Goal: Information Seeking & Learning: Learn about a topic

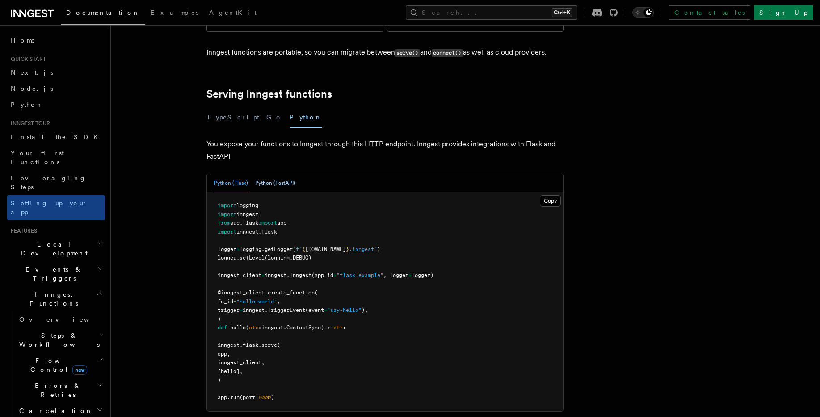
click at [272, 174] on button "Python (FastAPI)" at bounding box center [275, 183] width 40 height 18
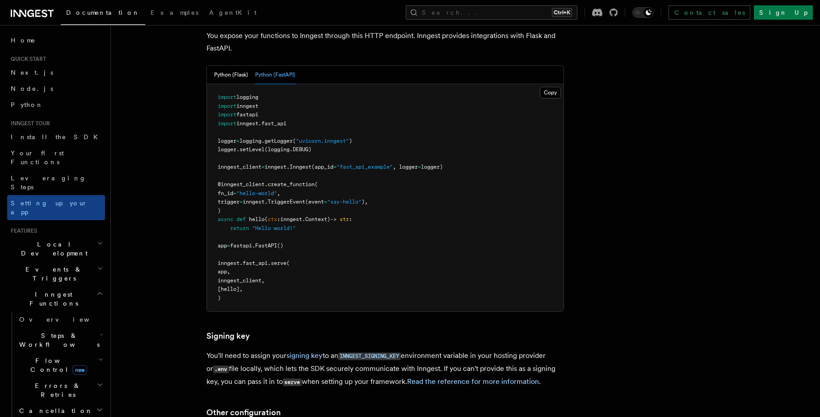
scroll to position [381, 0]
click at [232, 350] on p "You'll need to assign your signing key to an INNGEST_SIGNING_KEY environment va…" at bounding box center [385, 369] width 358 height 39
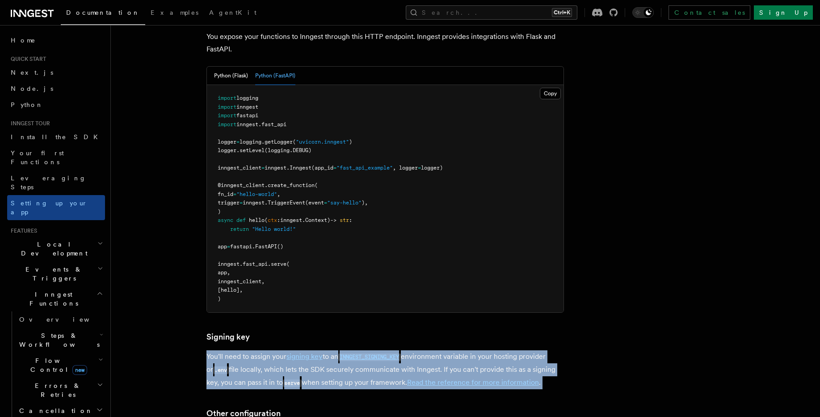
click at [232, 350] on p "You'll need to assign your signing key to an INNGEST_SIGNING_KEY environment va…" at bounding box center [385, 369] width 358 height 39
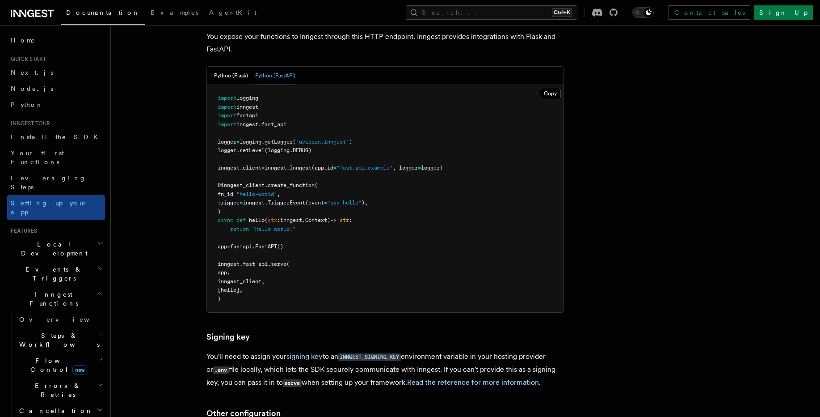
click at [265, 278] on span "inngest_client," at bounding box center [241, 281] width 47 height 6
click at [307, 164] on span "Inngest" at bounding box center [301, 167] width 22 height 6
click at [260, 147] on span "setLevel" at bounding box center [252, 150] width 25 height 6
click at [259, 147] on span "setLevel" at bounding box center [252, 150] width 25 height 6
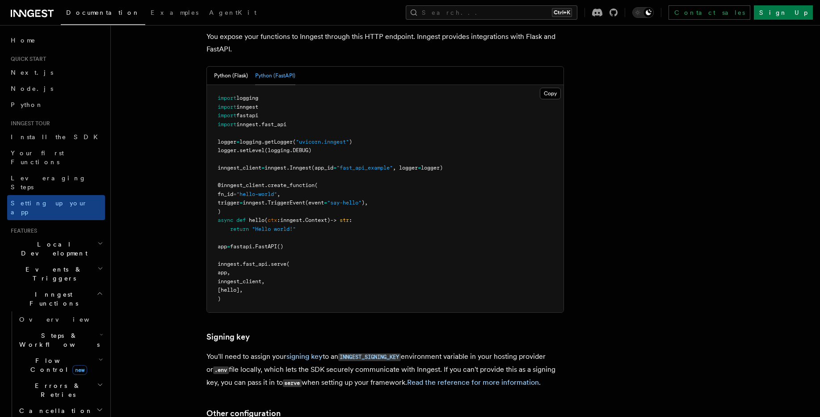
click at [284, 147] on span "(logging.DEBUG)" at bounding box center [288, 150] width 47 height 6
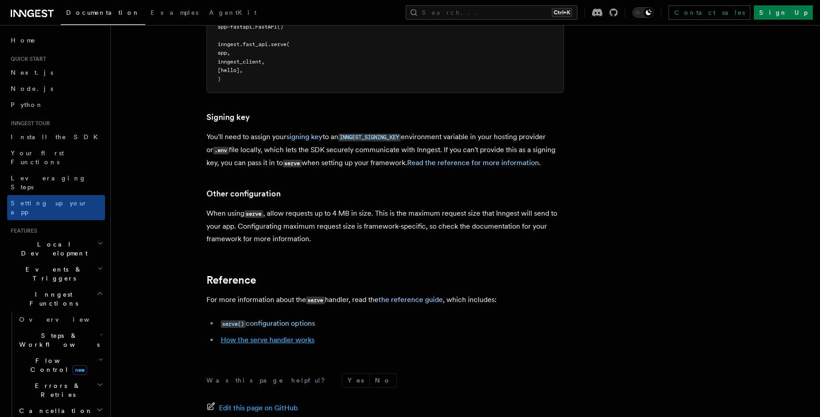
scroll to position [542, 0]
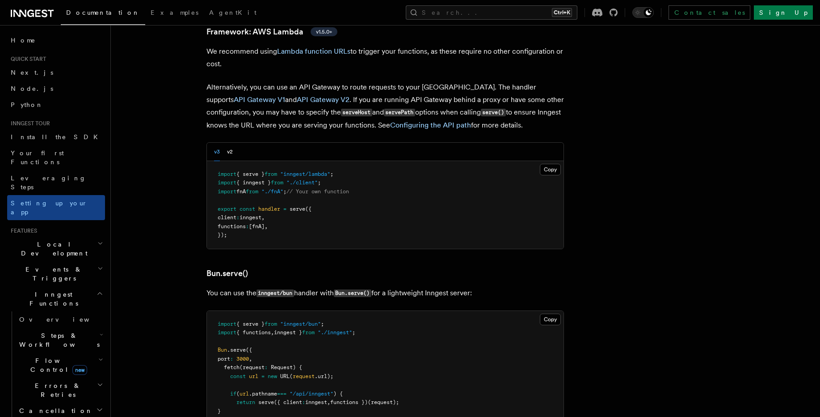
scroll to position [898, 0]
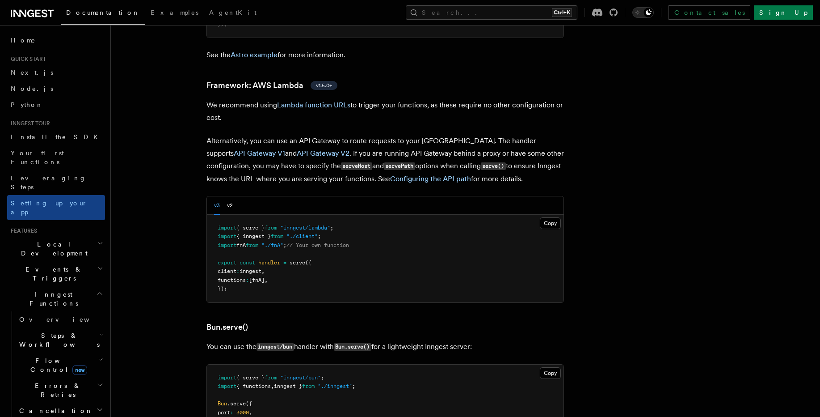
click at [265, 277] on span "[fnA]" at bounding box center [257, 280] width 16 height 6
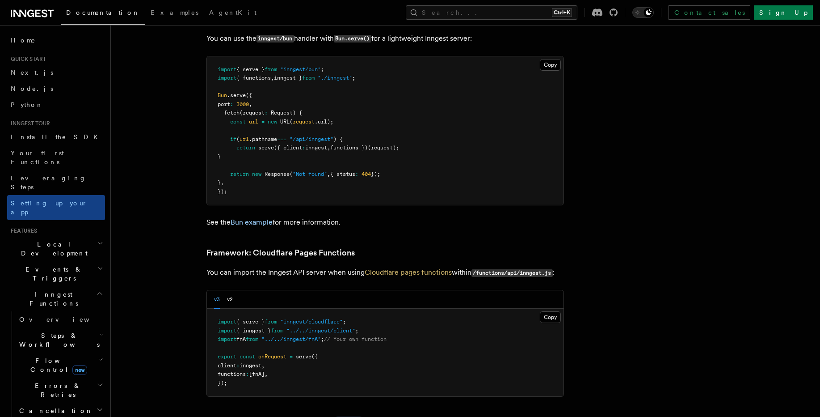
scroll to position [1220, 0]
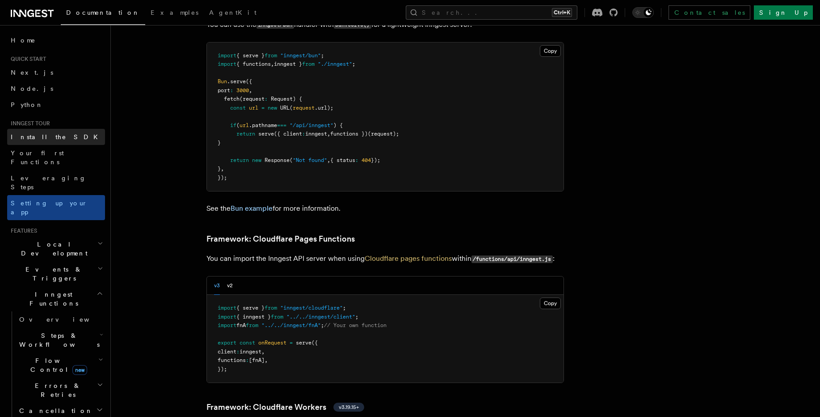
click at [48, 143] on link "Install the SDK" at bounding box center [56, 137] width 98 height 16
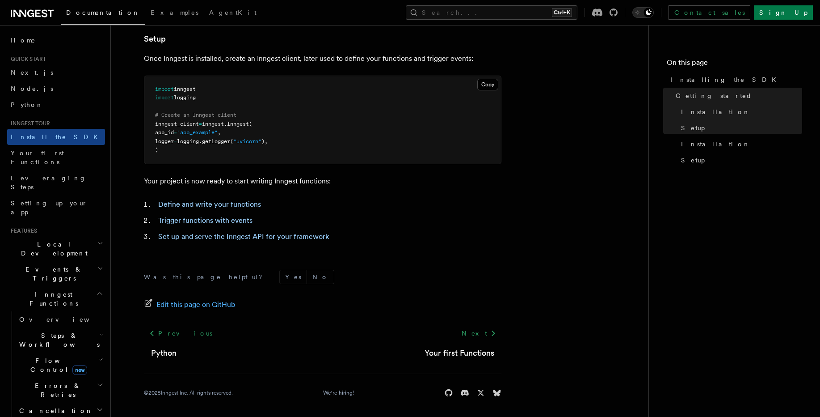
scroll to position [335, 0]
click at [236, 237] on link "Set up and serve the Inngest API for your framework" at bounding box center [243, 234] width 171 height 8
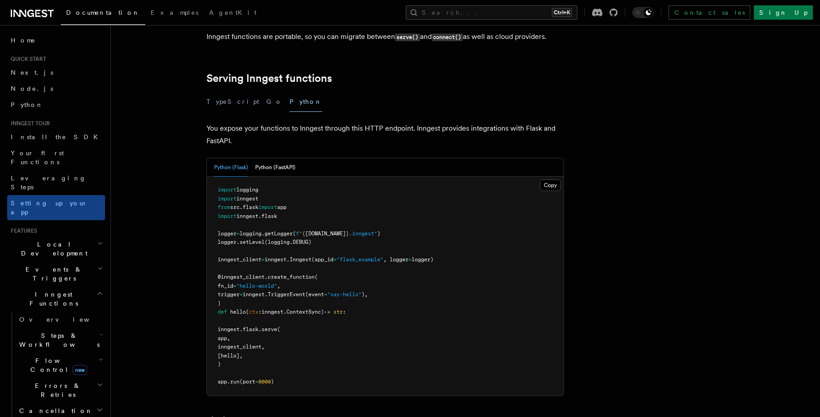
scroll to position [322, 0]
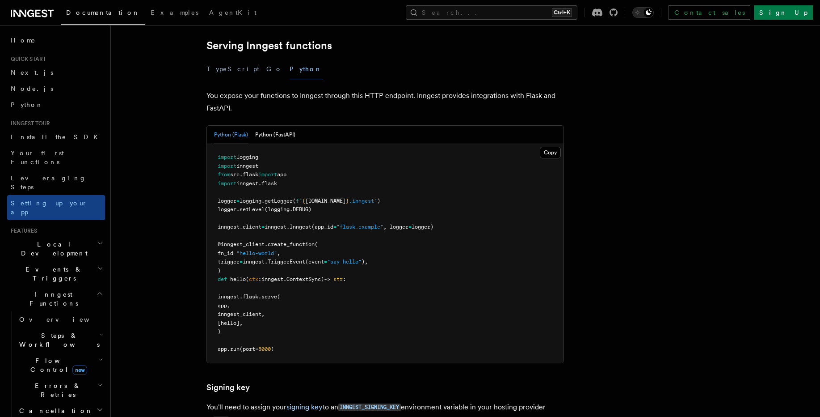
click at [304, 258] on span "TriggerEvent" at bounding box center [287, 261] width 38 height 6
click at [281, 241] on span "create_function" at bounding box center [291, 244] width 47 height 6
click at [274, 250] on span ""hello-world"" at bounding box center [256, 253] width 41 height 6
click at [233, 250] on span "fn_id" at bounding box center [226, 253] width 16 height 6
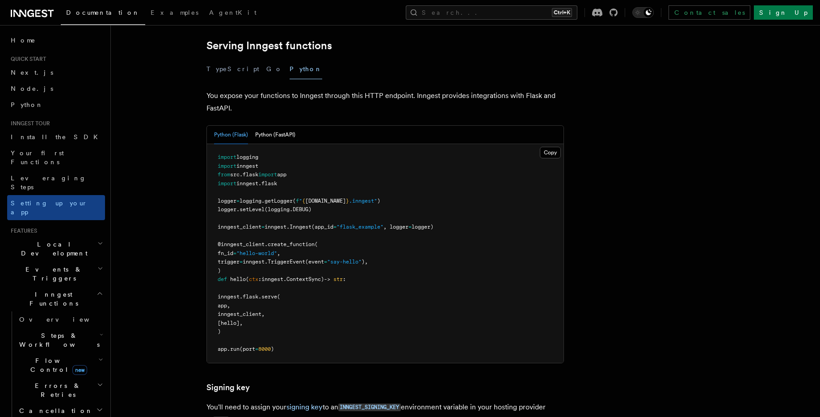
click at [233, 250] on span "fn_id" at bounding box center [226, 253] width 16 height 6
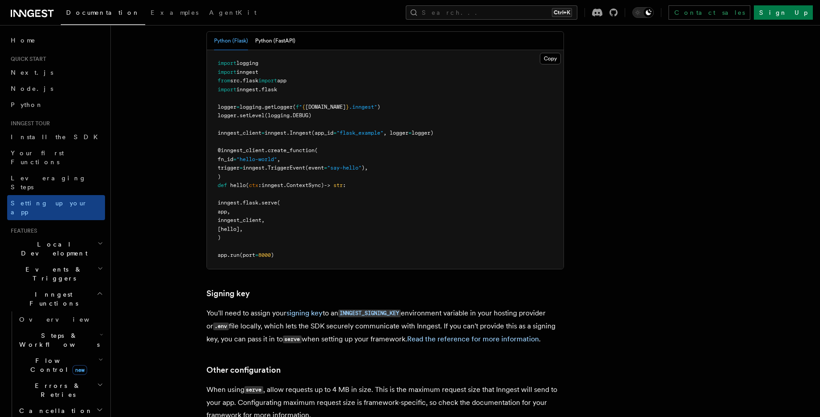
scroll to position [429, 0]
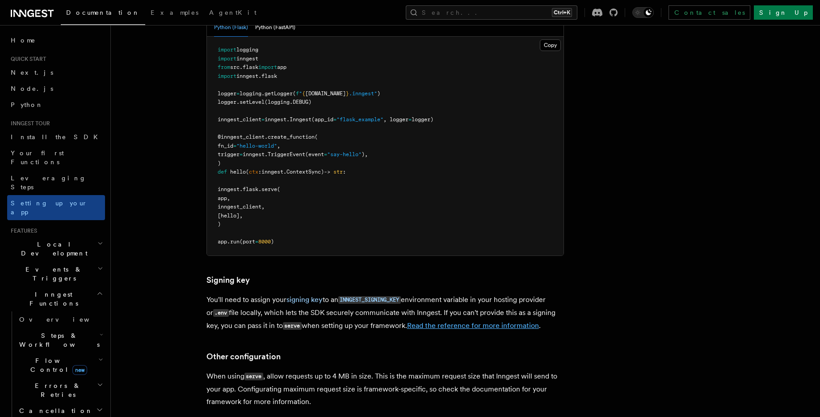
click at [429, 321] on link "Read the reference for more information" at bounding box center [473, 325] width 132 height 8
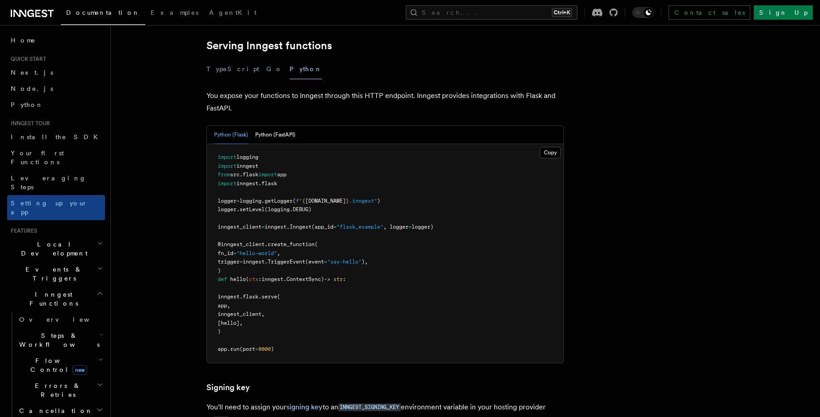
scroll to position [483, 0]
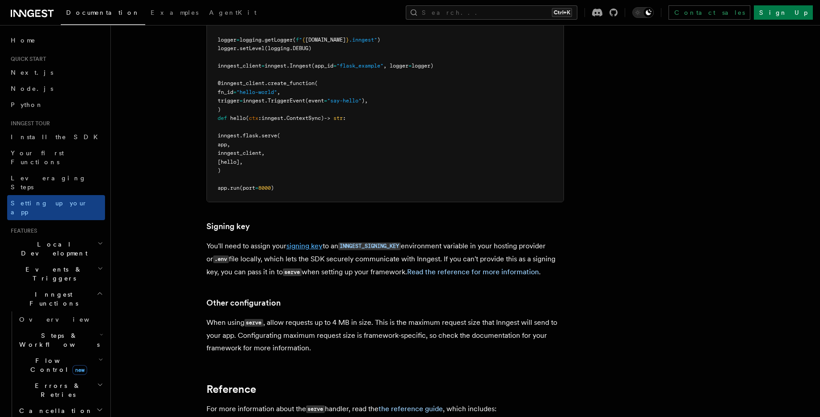
click at [310, 241] on link "signing key" at bounding box center [304, 245] width 36 height 8
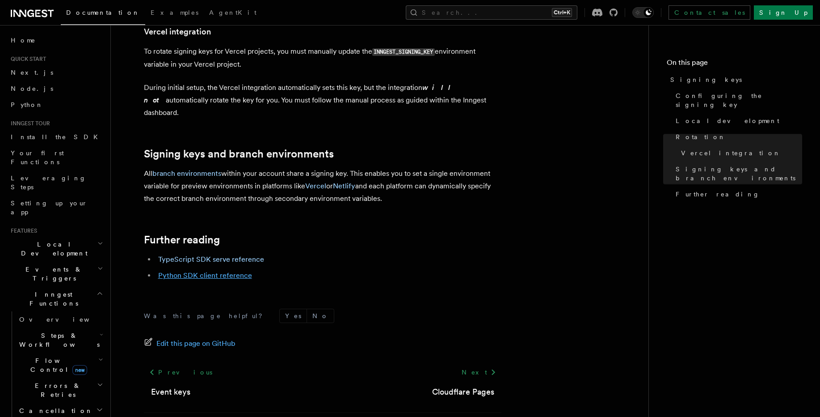
scroll to position [933, 0]
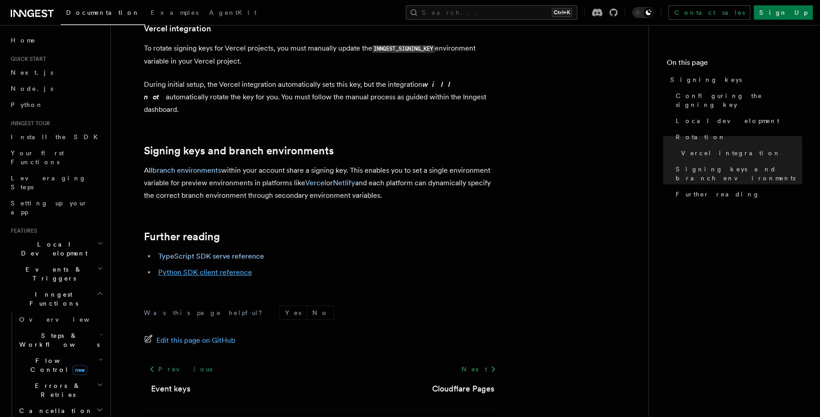
click at [203, 268] on link "Python SDK client reference" at bounding box center [205, 272] width 94 height 8
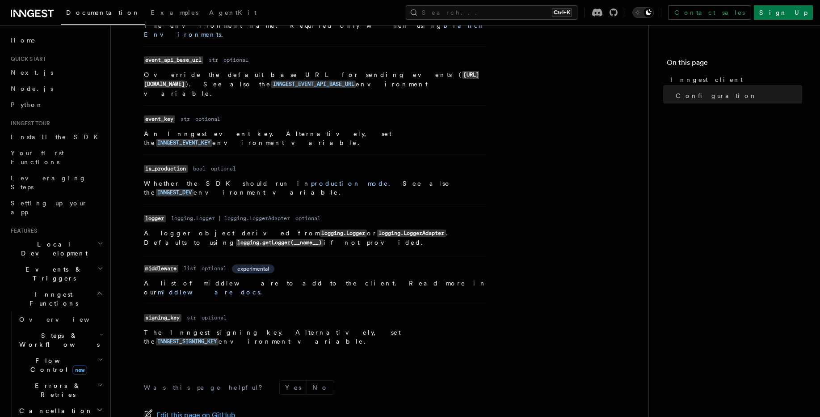
scroll to position [392, 0]
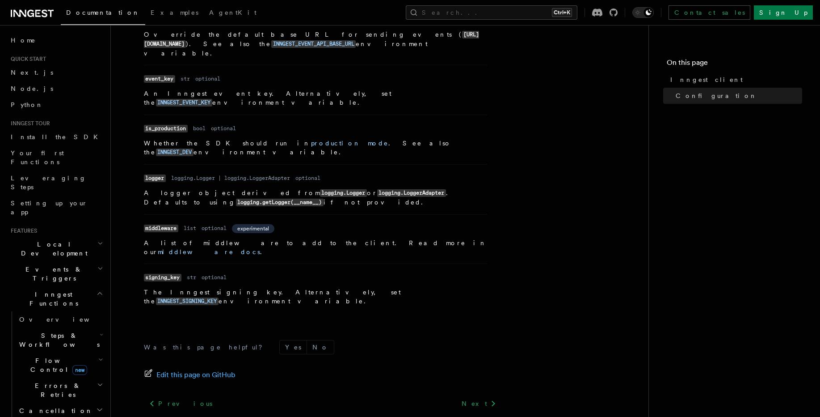
click at [152, 75] on code "event_key" at bounding box center [159, 79] width 31 height 8
click at [212, 99] on code "INNGEST_EVENT_KEY" at bounding box center [184, 103] width 56 height 8
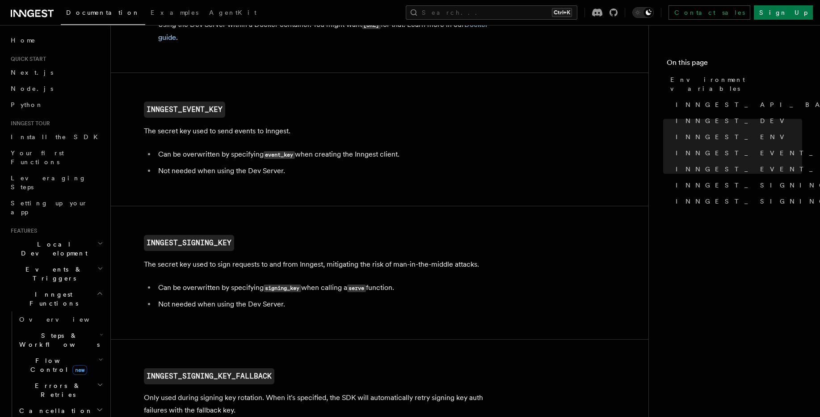
scroll to position [807, 0]
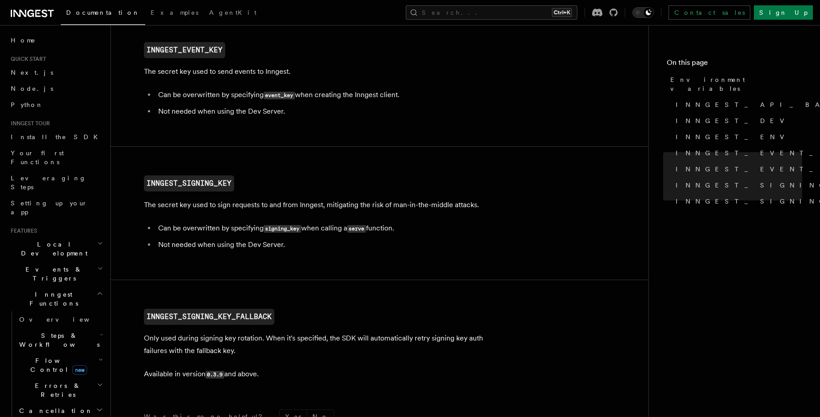
click at [282, 230] on code "signing_key" at bounding box center [283, 229] width 38 height 8
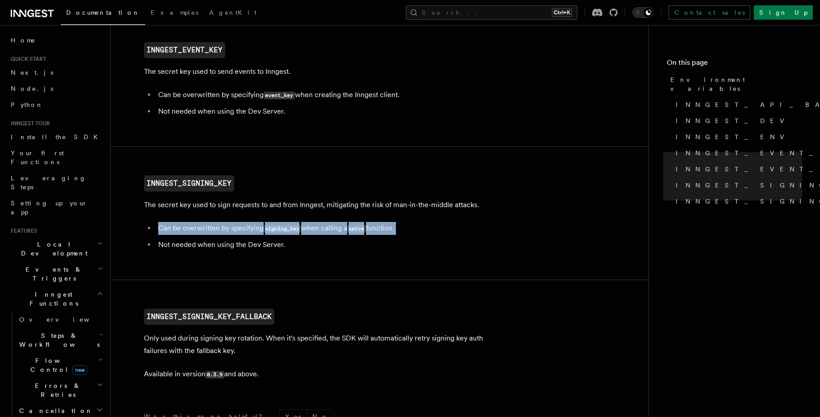
click at [282, 230] on code "signing_key" at bounding box center [283, 229] width 38 height 8
click at [352, 232] on code "serve" at bounding box center [356, 229] width 19 height 8
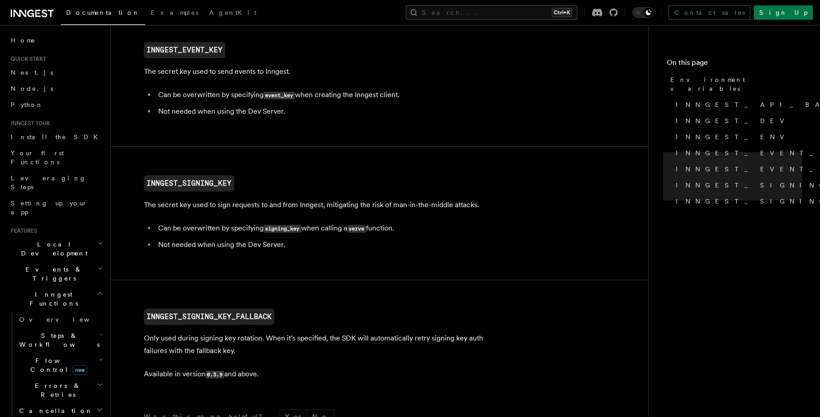
click at [276, 251] on li "Not needed when using the Dev Server." at bounding box center [329, 244] width 346 height 13
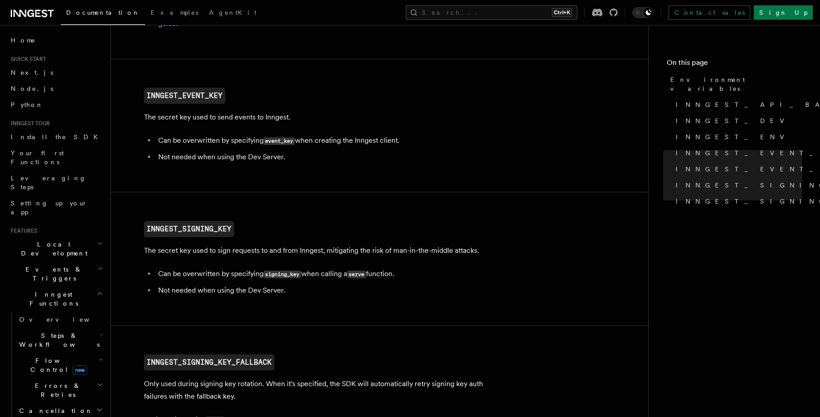
scroll to position [753, 0]
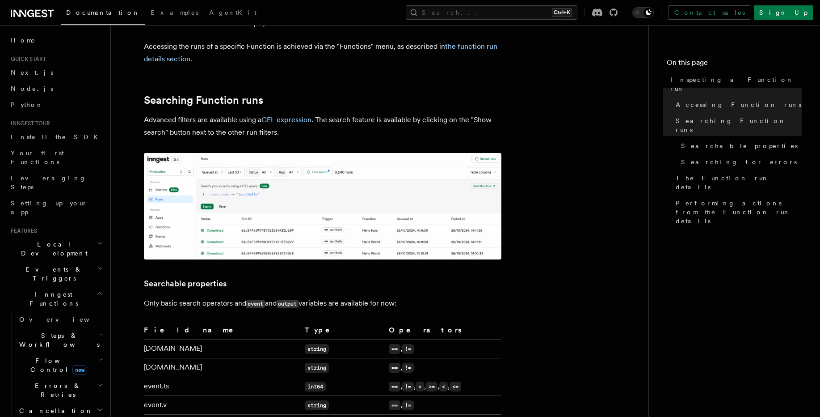
scroll to position [322, 0]
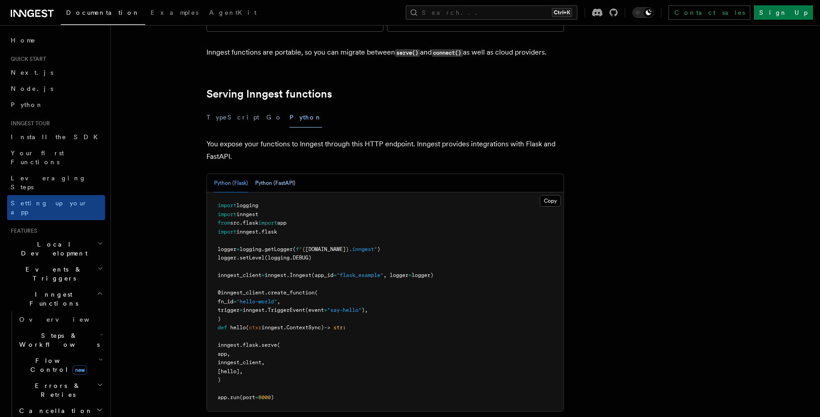
click at [259, 174] on button "Python (FastAPI)" at bounding box center [275, 183] width 40 height 18
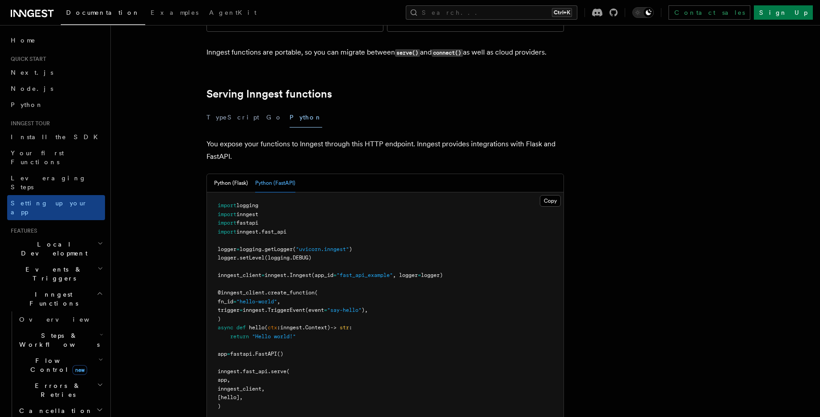
drag, startPoint x: 306, startPoint y: 234, endPoint x: 590, endPoint y: 290, distance: 289.3
click at [590, 290] on article "Inngest tour Setting up your Inngest app With Inngest, you define functions or …" at bounding box center [442, 305] width 634 height 1079
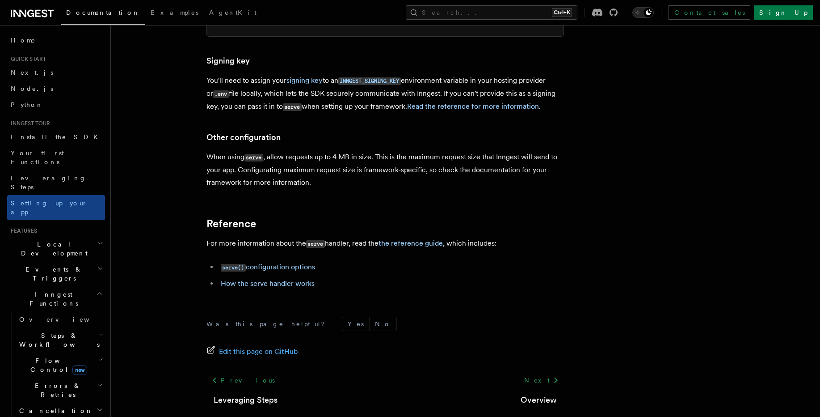
scroll to position [657, 0]
click at [537, 371] on link "Next" at bounding box center [541, 379] width 45 height 16
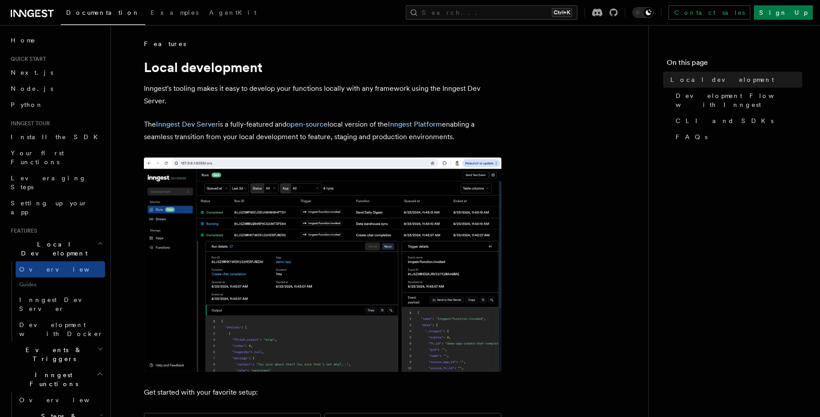
click at [216, 219] on img at bounding box center [323, 264] width 358 height 214
click at [730, 95] on span "Development Flow with Inngest" at bounding box center [739, 100] width 126 height 18
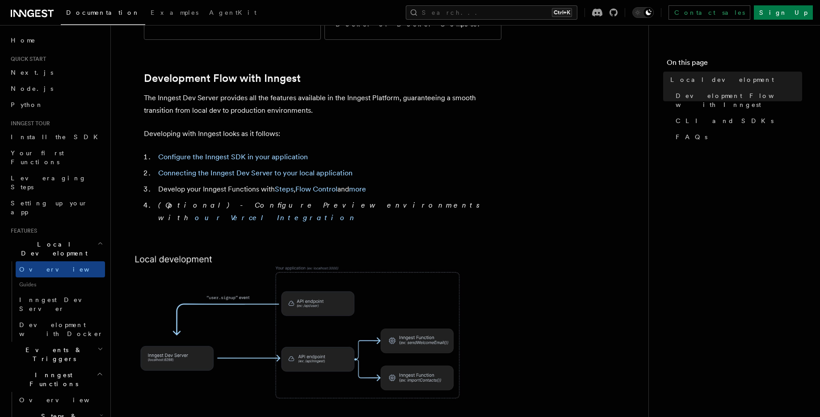
scroll to position [444, 0]
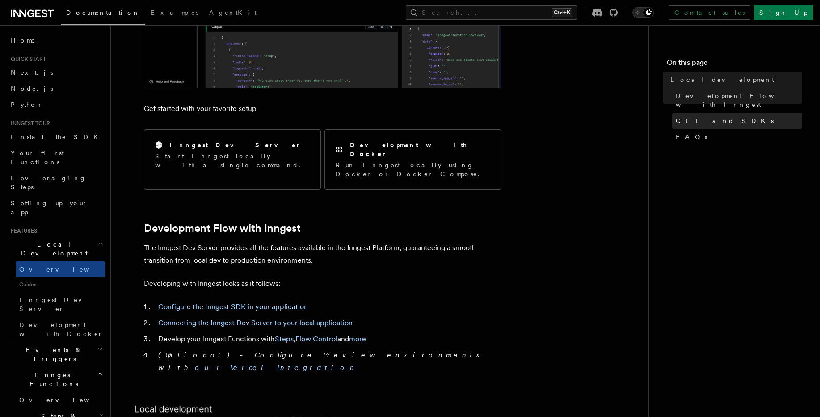
click at [695, 116] on span "CLI and SDKs" at bounding box center [725, 120] width 98 height 9
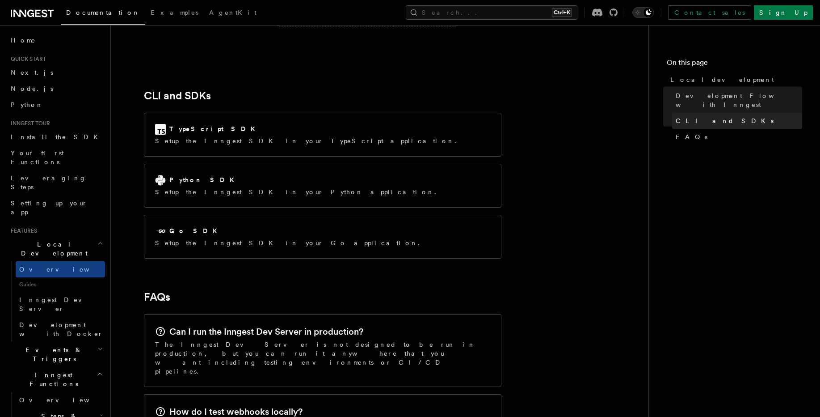
scroll to position [1139, 0]
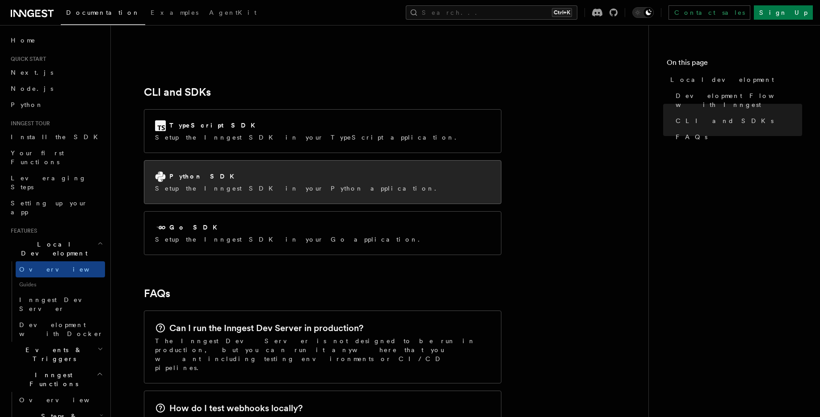
click at [221, 171] on div "Python SDK" at bounding box center [298, 176] width 286 height 11
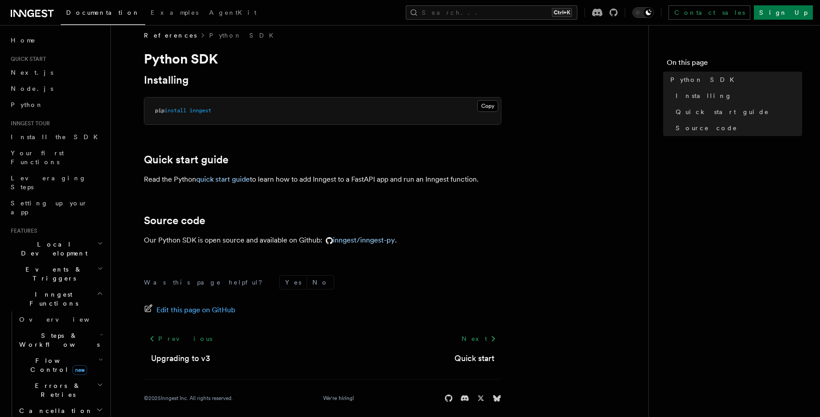
scroll to position [16, 0]
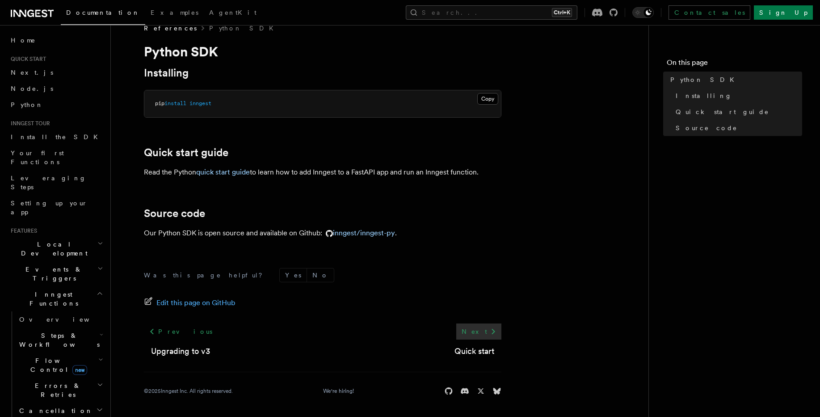
click at [482, 332] on link "Next" at bounding box center [478, 331] width 45 height 16
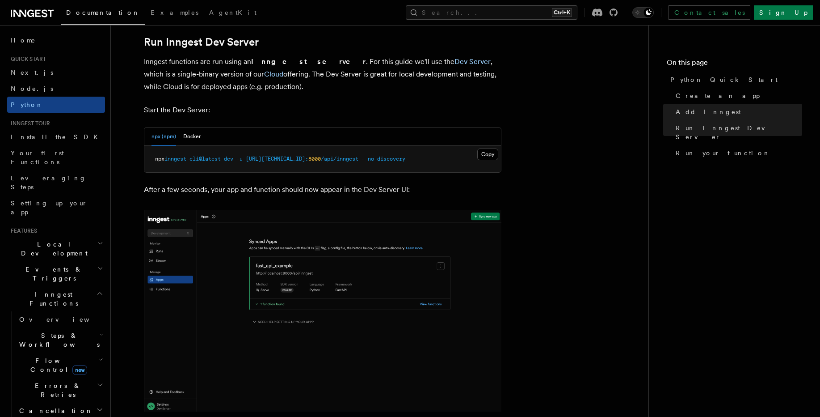
scroll to position [1126, 0]
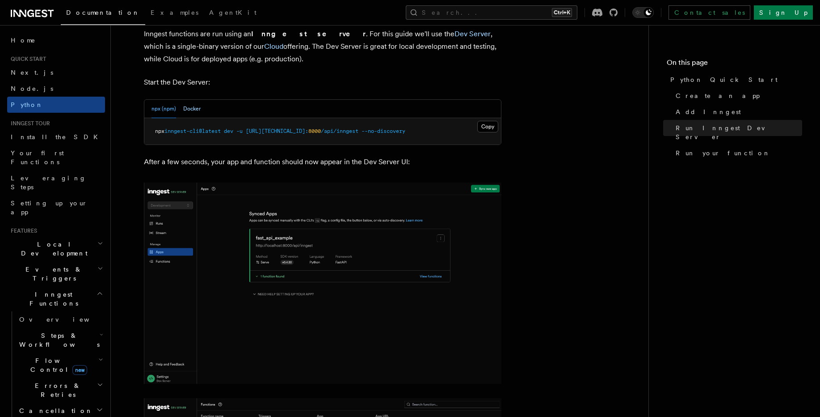
click at [188, 112] on button "Docker" at bounding box center [191, 109] width 17 height 18
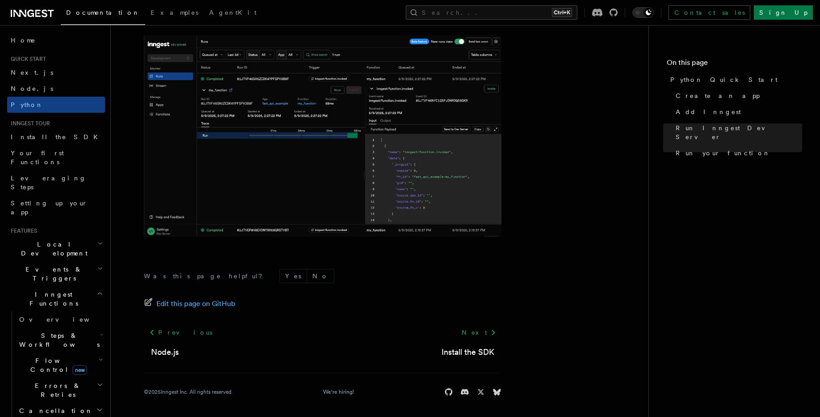
scroll to position [1852, 0]
click at [480, 331] on link "Next" at bounding box center [478, 331] width 45 height 16
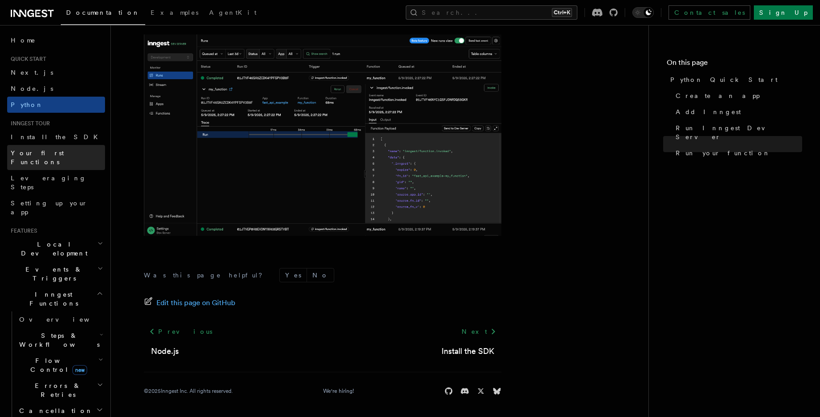
click at [52, 152] on span "Your first Functions" at bounding box center [37, 157] width 53 height 16
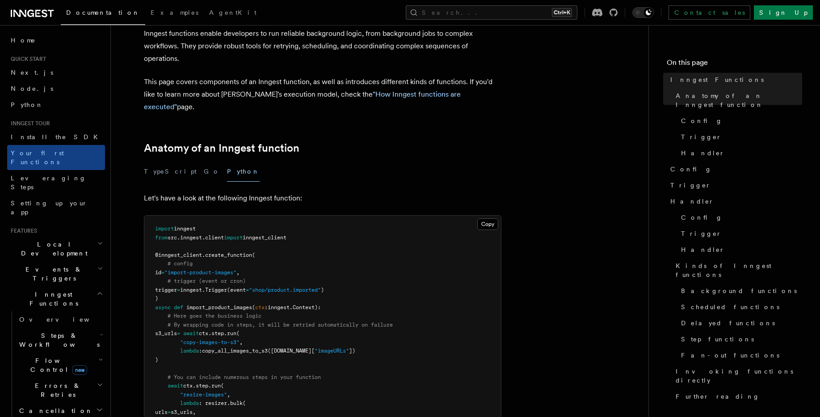
scroll to position [161, 0]
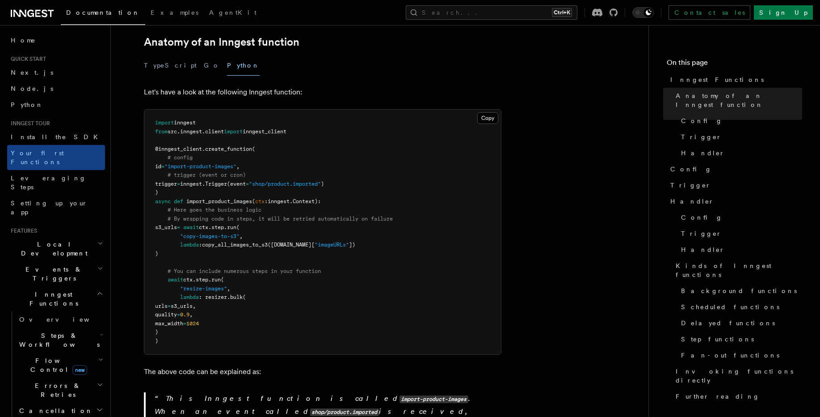
click at [204, 263] on pre "import inngest from src . inngest . client import inngest_client @inngest_clien…" at bounding box center [322, 231] width 357 height 244
click at [247, 275] on pre "import inngest from src . inngest . client import inngest_client @inngest_clien…" at bounding box center [322, 231] width 357 height 244
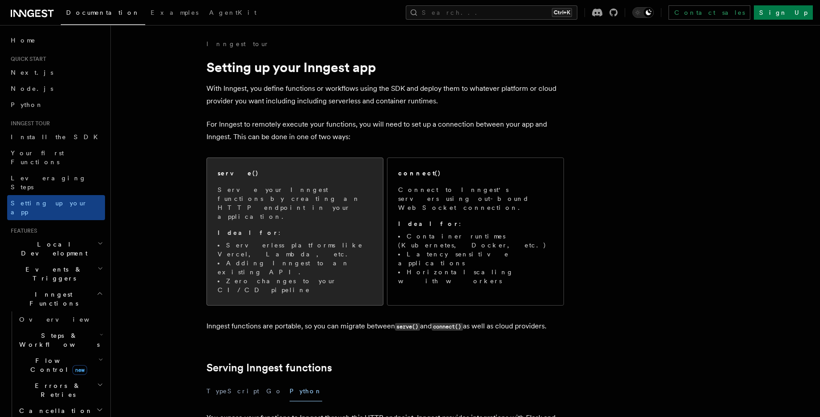
click at [312, 240] on li "Serverless platforms like Vercel, Lambda, etc." at bounding box center [295, 249] width 155 height 18
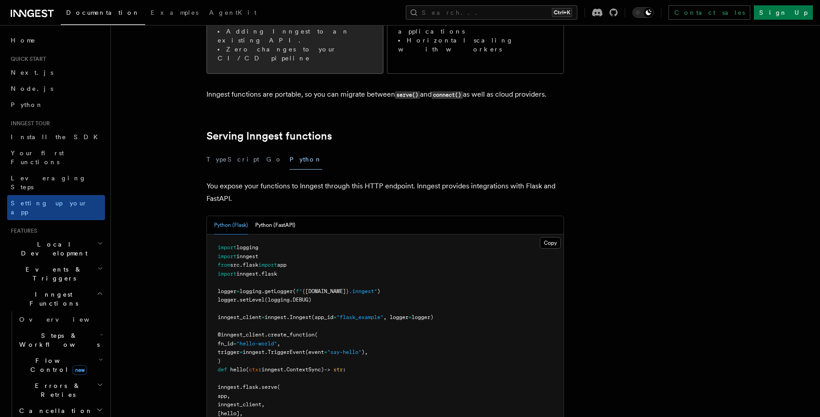
scroll to position [274, 0]
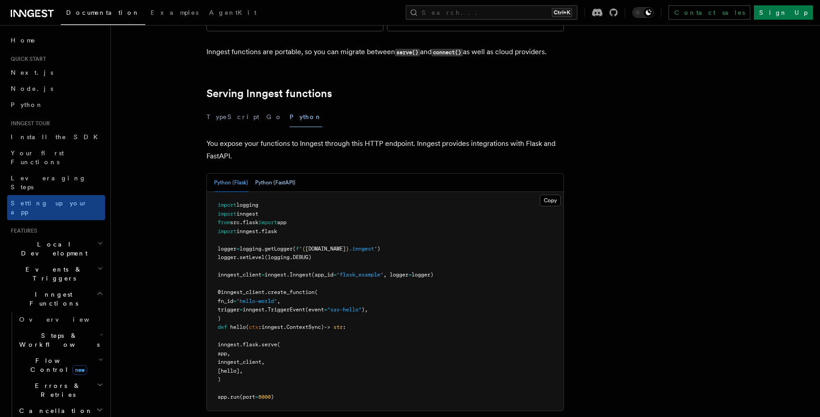
click at [289, 173] on button "Python (FastAPI)" at bounding box center [275, 182] width 40 height 18
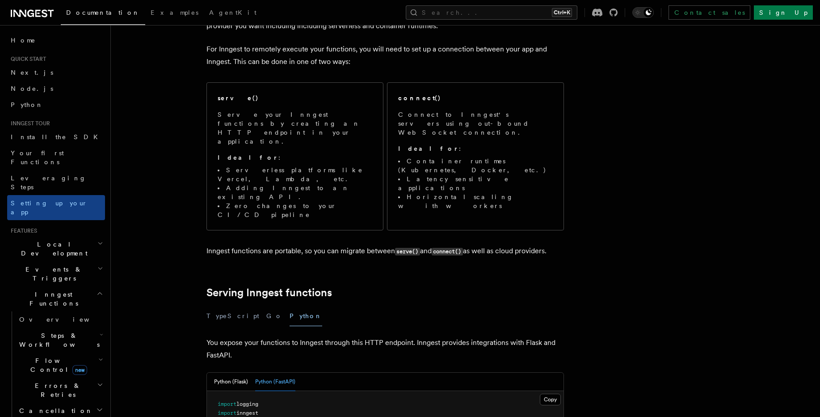
scroll to position [6, 0]
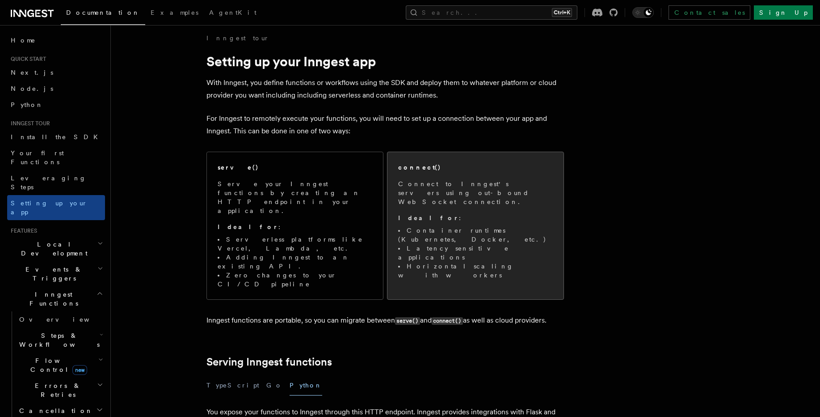
click at [482, 189] on p "Connect to Inngest's servers using out-bound WebSocket connection." at bounding box center [475, 192] width 155 height 27
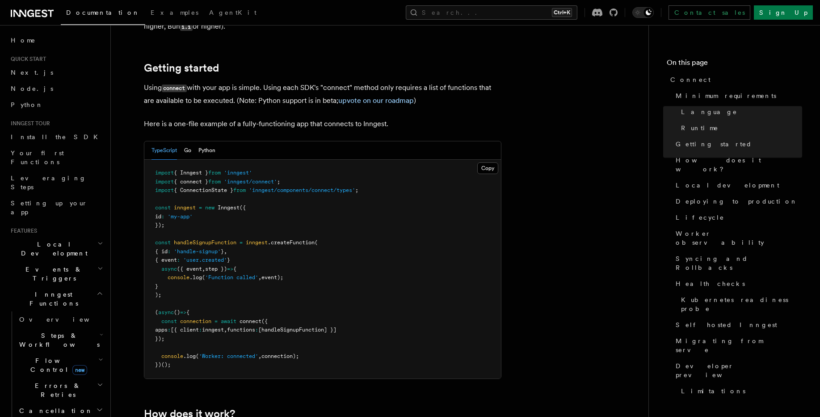
scroll to position [590, 0]
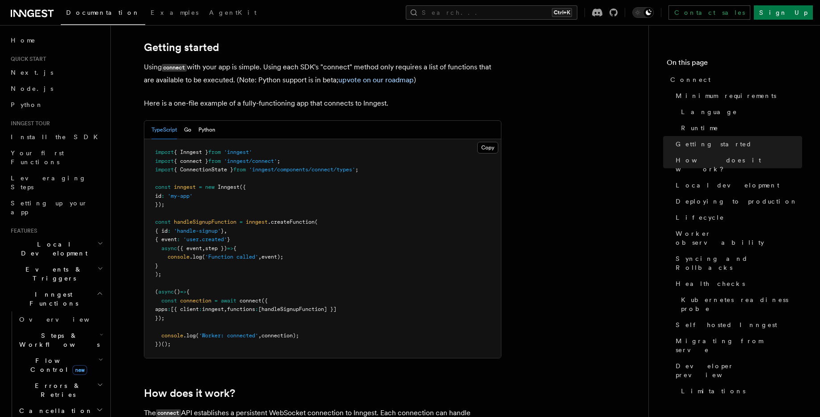
click at [217, 121] on div "TypeScript Go Python" at bounding box center [322, 130] width 357 height 18
click at [213, 121] on button "Python" at bounding box center [206, 130] width 17 height 18
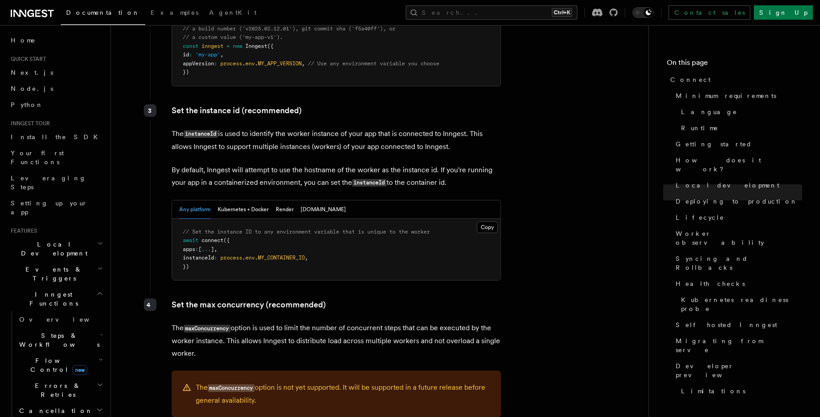
scroll to position [1663, 0]
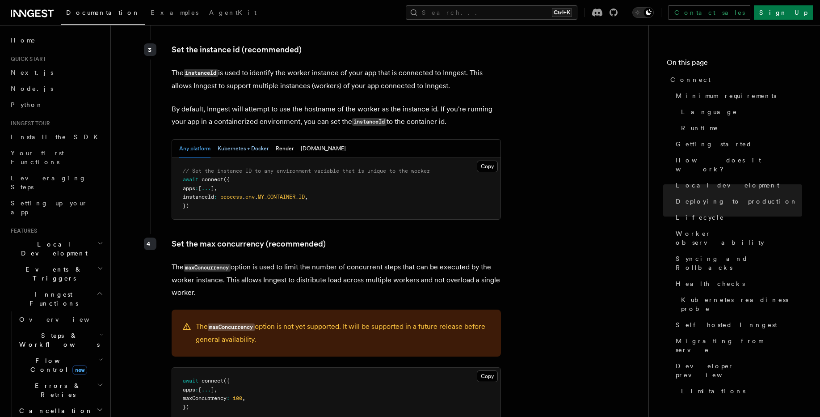
click at [258, 139] on button "Kubernetes + Docker" at bounding box center [243, 148] width 51 height 18
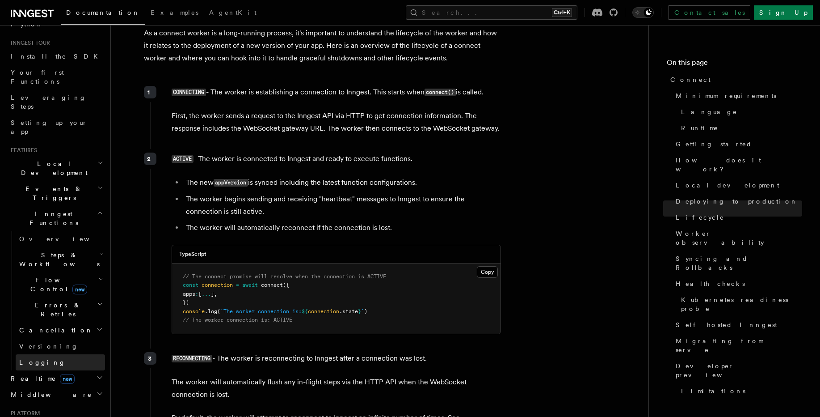
scroll to position [161, 0]
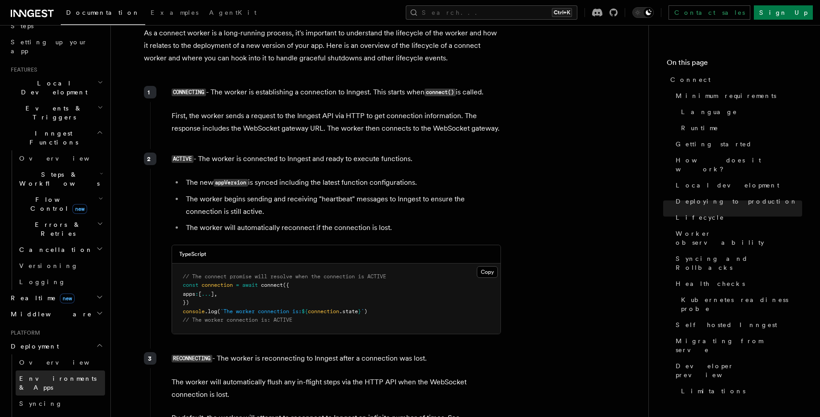
click at [49, 375] on span "Environments & Apps" at bounding box center [57, 383] width 77 height 16
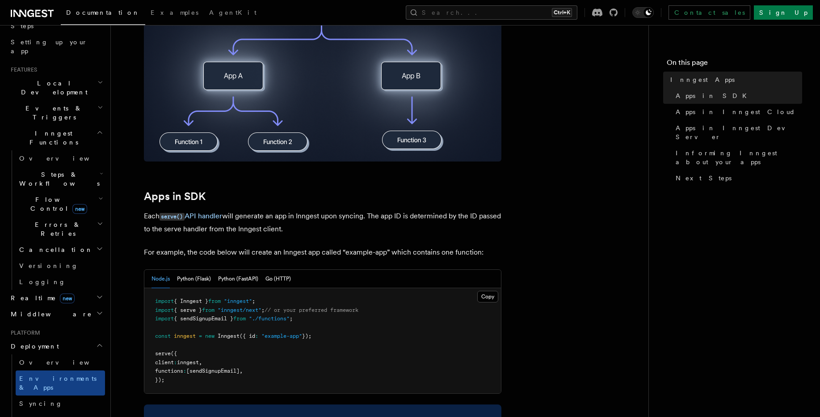
scroll to position [375, 0]
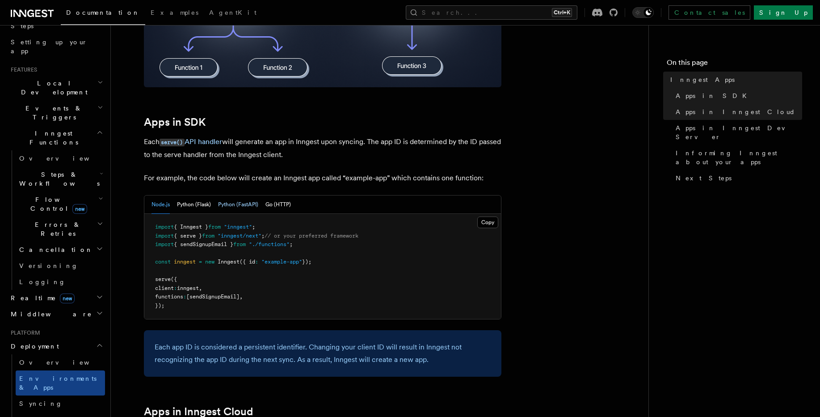
click at [234, 205] on button "Python (FastAPI)" at bounding box center [238, 204] width 40 height 18
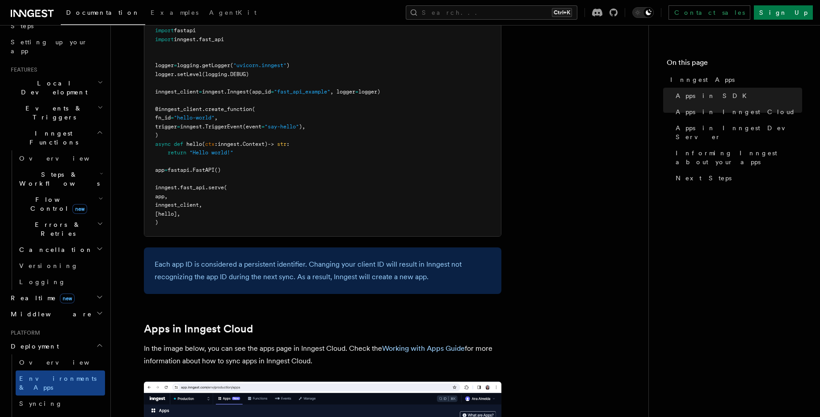
scroll to position [590, 0]
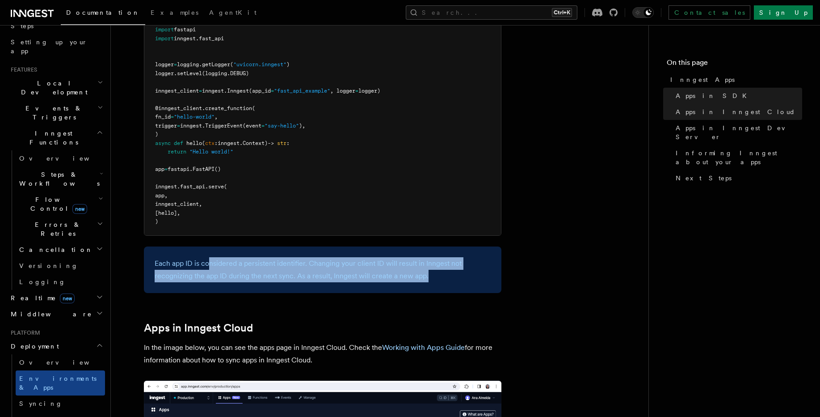
drag, startPoint x: 207, startPoint y: 265, endPoint x: 431, endPoint y: 280, distance: 224.4
click at [431, 280] on p "Each app ID is considered a persistent identifier. Changing your client ID will…" at bounding box center [323, 269] width 336 height 25
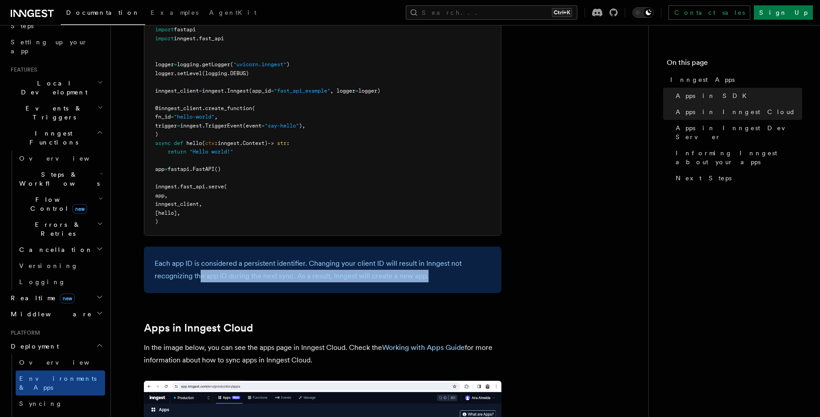
drag, startPoint x: 232, startPoint y: 275, endPoint x: 441, endPoint y: 283, distance: 209.8
click at [446, 278] on p "Each app ID is considered a persistent identifier. Changing your client ID will…" at bounding box center [323, 269] width 336 height 25
click at [441, 283] on div "Each app ID is considered a persistent identifier. Changing your client ID will…" at bounding box center [323, 269] width 358 height 46
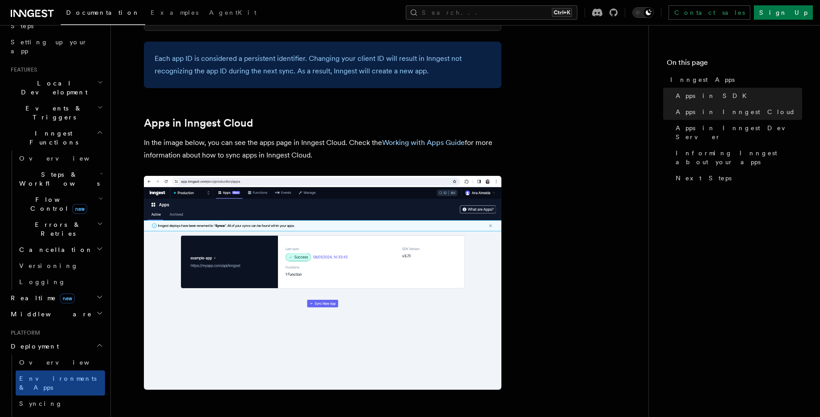
scroll to position [804, 0]
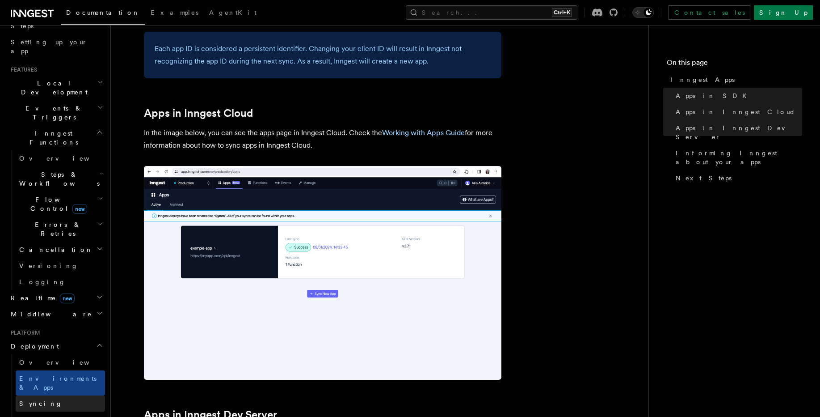
click at [49, 395] on link "Syncing" at bounding box center [60, 403] width 89 height 16
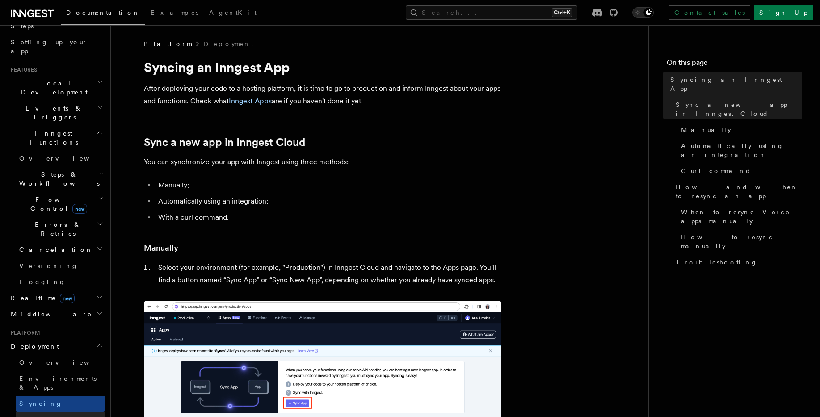
click at [50, 411] on link "Event keys" at bounding box center [60, 419] width 89 height 16
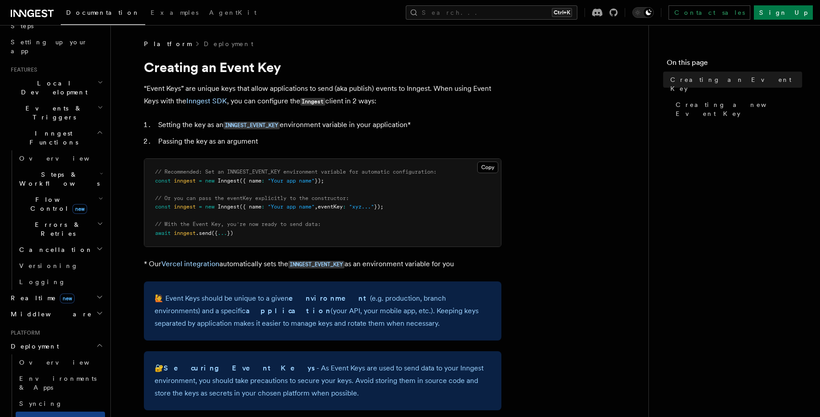
drag, startPoint x: 148, startPoint y: 206, endPoint x: 430, endPoint y: 207, distance: 281.6
click at [430, 207] on pre "// Recommended: Set an INNGEST_EVENT_KEY environment variable for automatic con…" at bounding box center [322, 203] width 357 height 88
drag, startPoint x: 200, startPoint y: 227, endPoint x: 302, endPoint y: 223, distance: 102.0
click at [302, 223] on pre "// Recommended: Set an INNGEST_EVENT_KEY environment variable for automatic con…" at bounding box center [322, 203] width 357 height 88
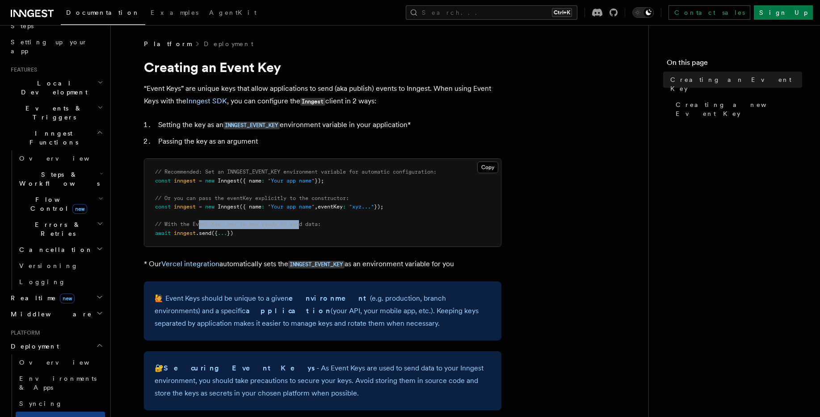
click at [303, 223] on span "// With the Event Key, you're now ready to send data:" at bounding box center [238, 224] width 166 height 6
drag, startPoint x: 193, startPoint y: 224, endPoint x: 331, endPoint y: 222, distance: 138.1
click at [331, 222] on pre "// Recommended: Set an INNGEST_EVENT_KEY environment variable for automatic con…" at bounding box center [322, 203] width 357 height 88
click at [244, 169] on span "// Recommended: Set an INNGEST_EVENT_KEY environment variable for automatic con…" at bounding box center [296, 171] width 282 height 6
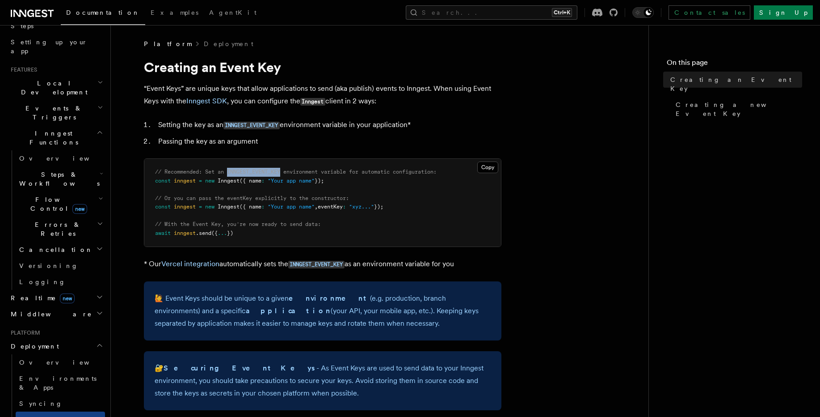
click at [244, 169] on span "// Recommended: Set an INNGEST_EVENT_KEY environment variable for automatic con…" at bounding box center [296, 171] width 282 height 6
click at [307, 173] on span "// Recommended: Set an INNGEST_EVENT_KEY environment variable for automatic con…" at bounding box center [296, 171] width 282 height 6
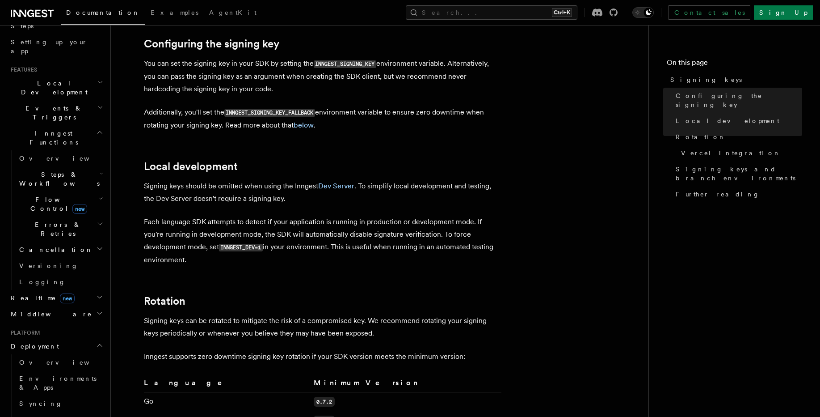
scroll to position [215, 0]
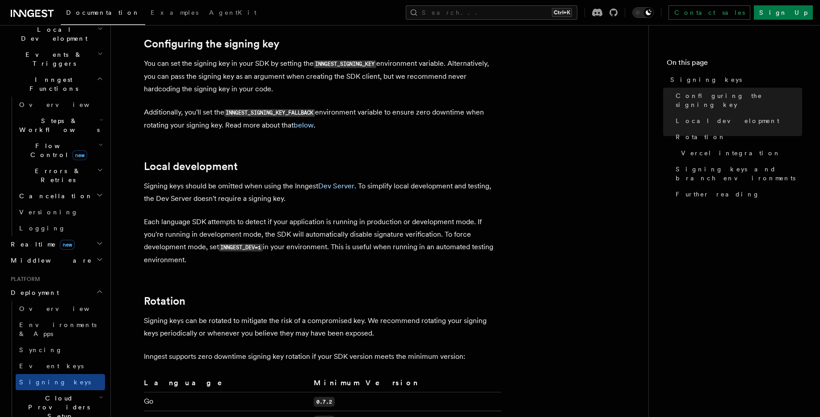
click at [53, 393] on span "Cloud Providers Setup" at bounding box center [57, 406] width 83 height 27
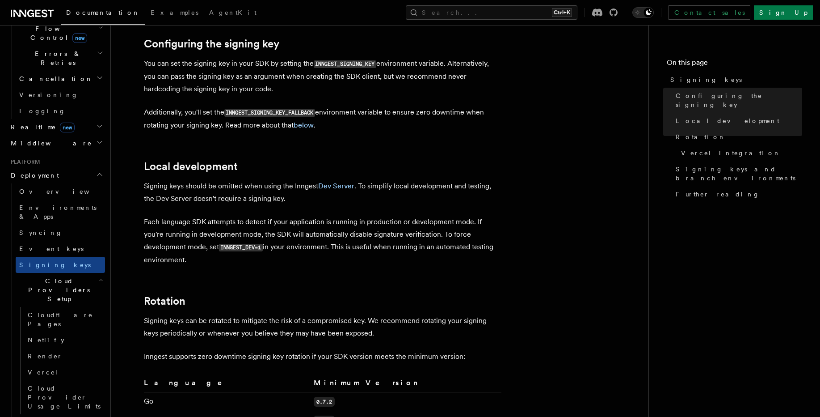
scroll to position [375, 0]
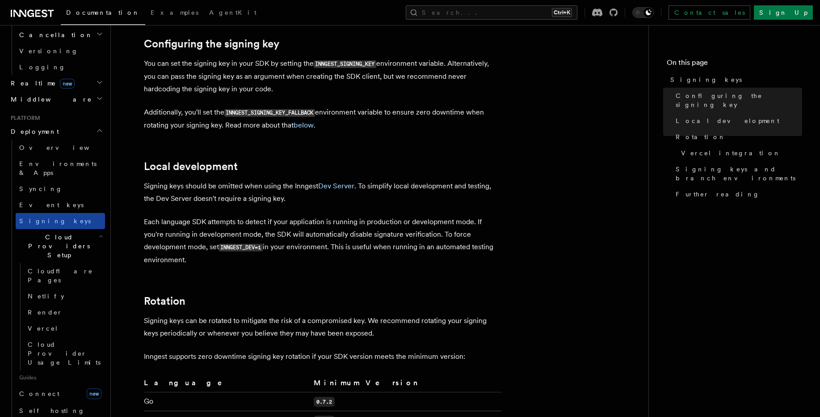
drag, startPoint x: 58, startPoint y: 136, endPoint x: 51, endPoint y: 153, distance: 18.1
click at [57, 213] on link "Signing keys" at bounding box center [60, 221] width 89 height 16
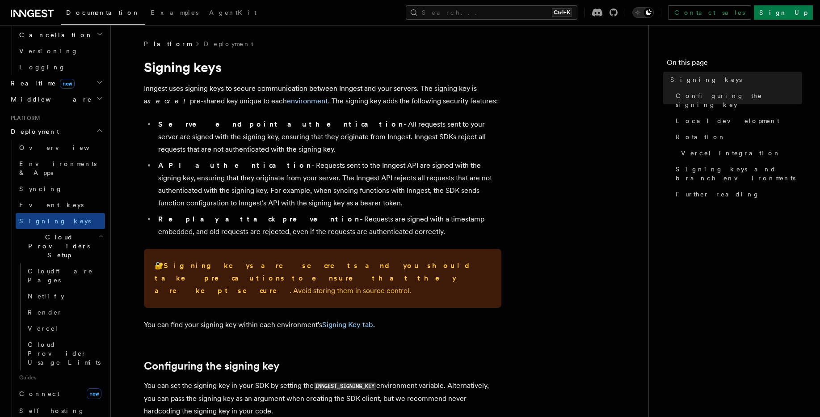
click at [51, 232] on span "Cloud Providers Setup" at bounding box center [57, 245] width 83 height 27
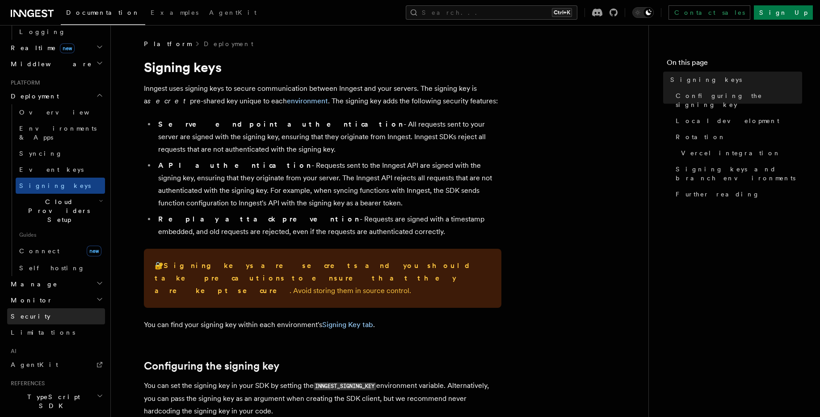
scroll to position [429, 0]
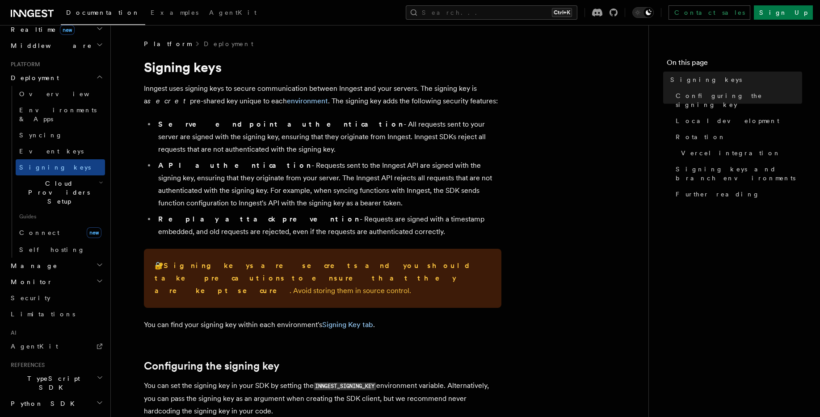
click at [46, 257] on h2 "Manage" at bounding box center [56, 265] width 98 height 16
click at [46, 278] on span "Environments" at bounding box center [57, 281] width 77 height 7
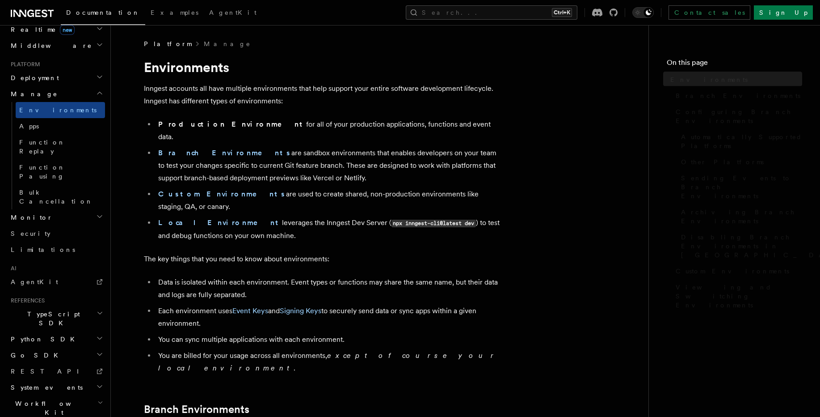
scroll to position [379, 0]
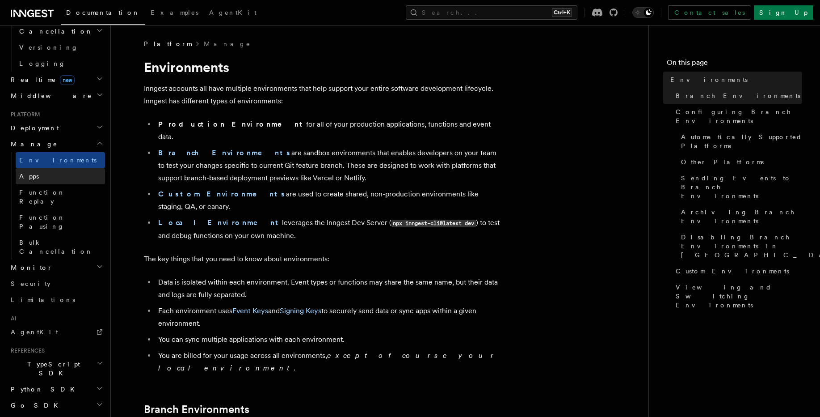
click at [46, 168] on link "Apps" at bounding box center [60, 176] width 89 height 16
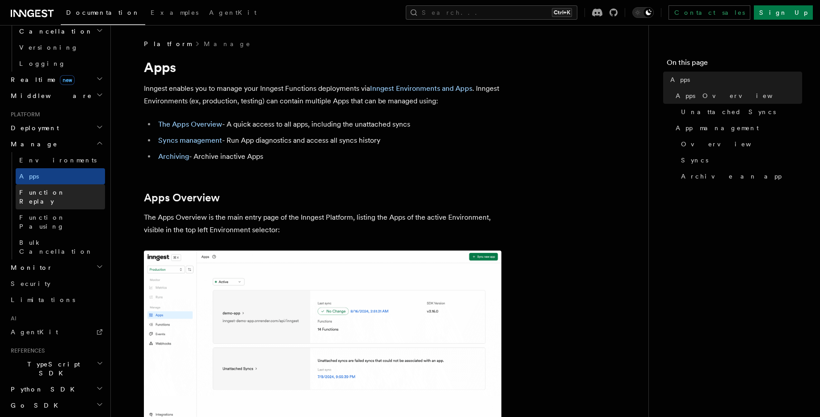
click at [47, 189] on span "Function Replay" at bounding box center [42, 197] width 46 height 16
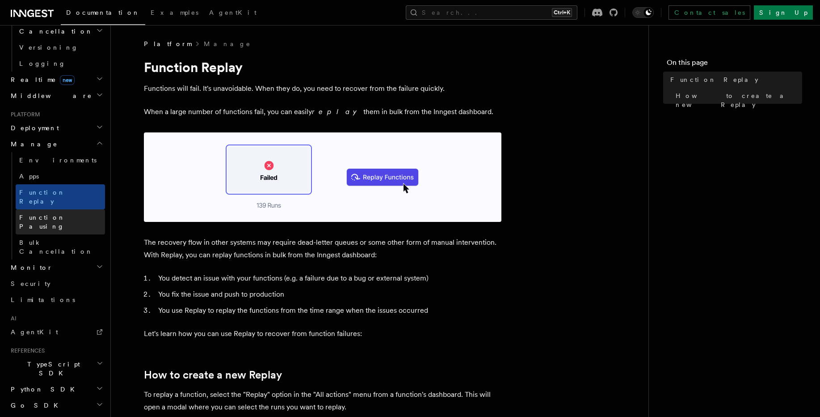
click at [34, 214] on span "Function Pausing" at bounding box center [42, 222] width 46 height 16
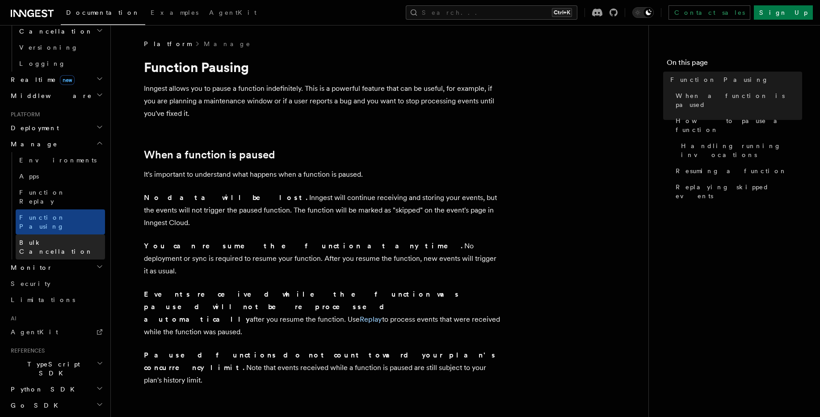
click at [56, 239] on span "Bulk Cancellation" at bounding box center [56, 247] width 74 height 16
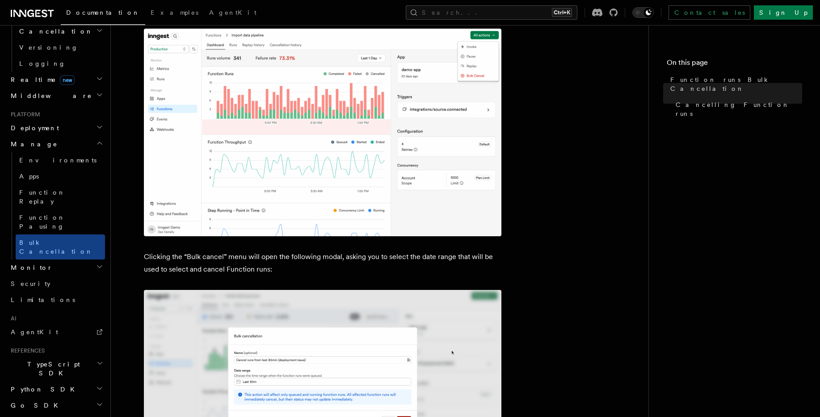
scroll to position [268, 0]
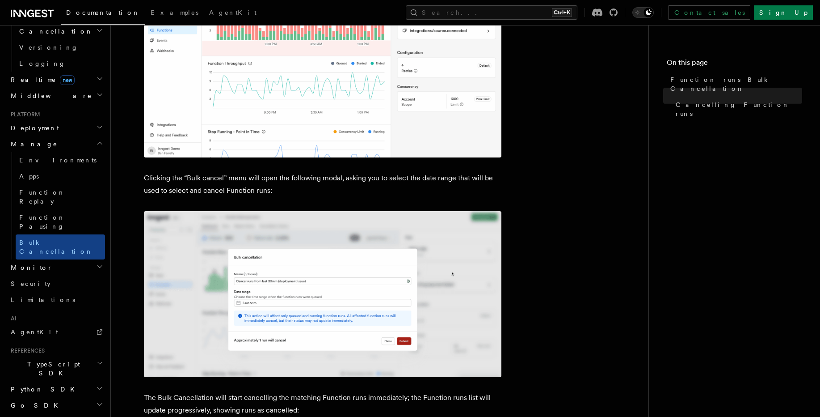
click at [40, 384] on span "Python SDK" at bounding box center [43, 388] width 73 height 9
click at [57, 397] on link "Introduction" at bounding box center [60, 405] width 89 height 16
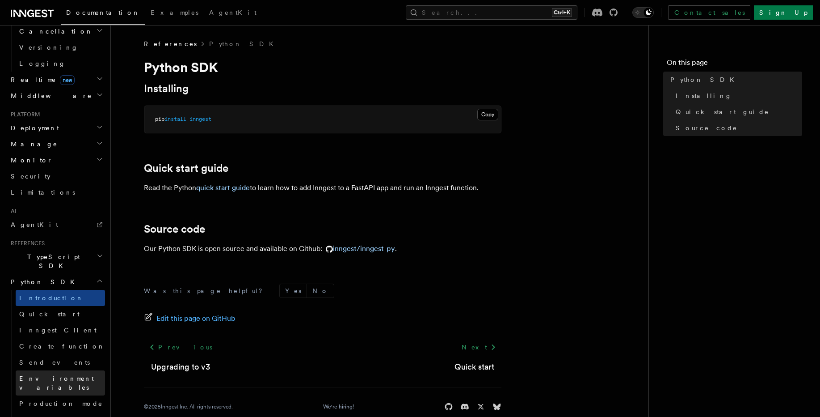
click at [60, 375] on span "Environment variables" at bounding box center [56, 383] width 75 height 16
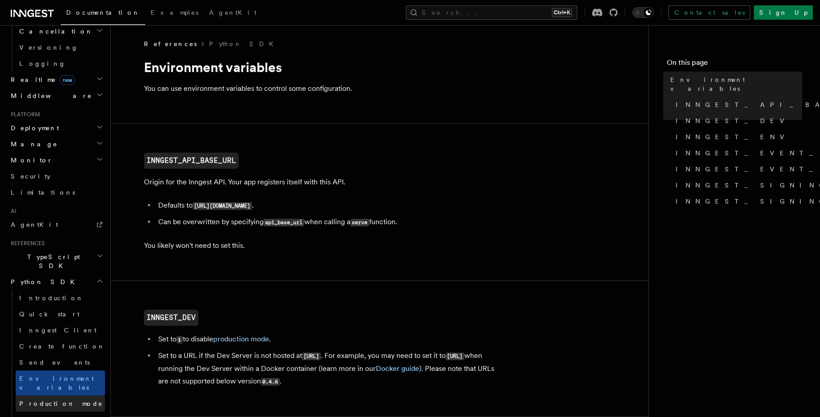
click at [47, 400] on span "Production mode" at bounding box center [61, 403] width 84 height 7
